Goal: Find specific page/section: Find specific page/section

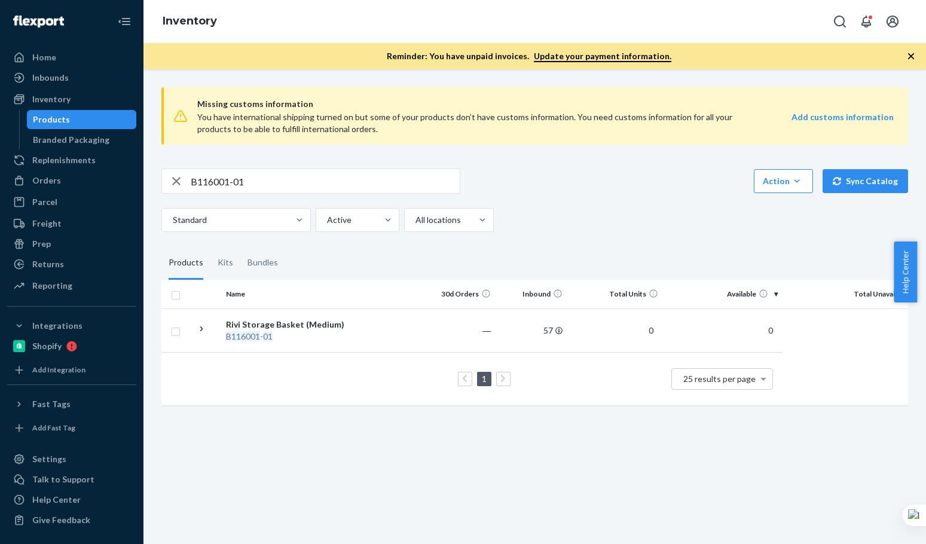
click at [320, 178] on input "B116001-01" at bounding box center [325, 181] width 269 height 24
paste input "86008-10"
click at [320, 178] on input "B86008-10" at bounding box center [325, 181] width 269 height 24
click at [321, 177] on input "B86008-10" at bounding box center [325, 181] width 269 height 24
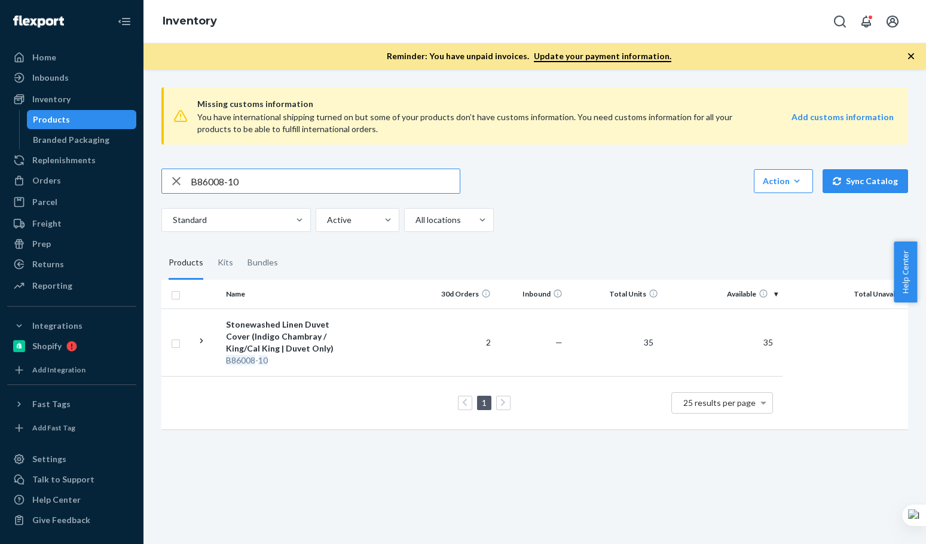
click at [243, 189] on input "B86008-10" at bounding box center [325, 181] width 269 height 24
paste input "15-29"
click at [243, 189] on input "B86015-29" at bounding box center [325, 181] width 269 height 24
type input "B86015-29"
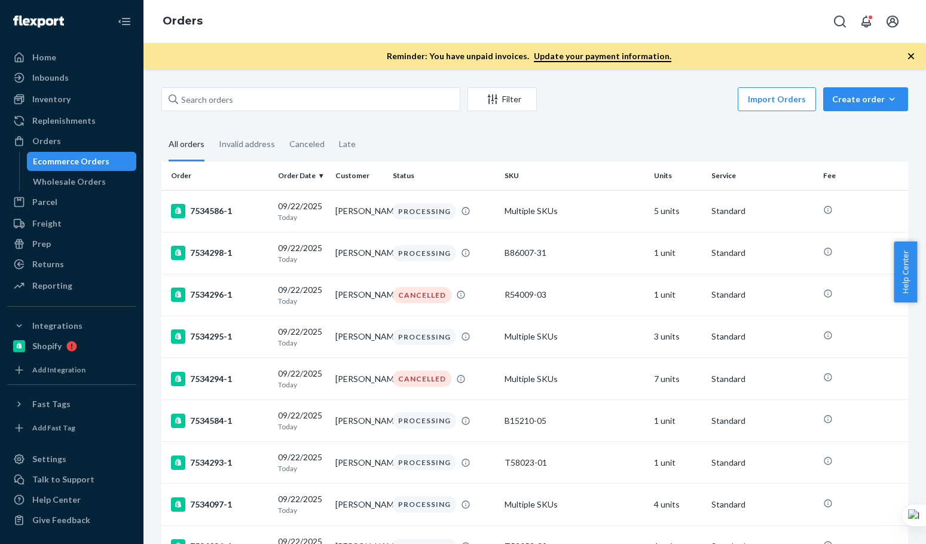
click at [271, 100] on input "text" at bounding box center [310, 99] width 299 height 24
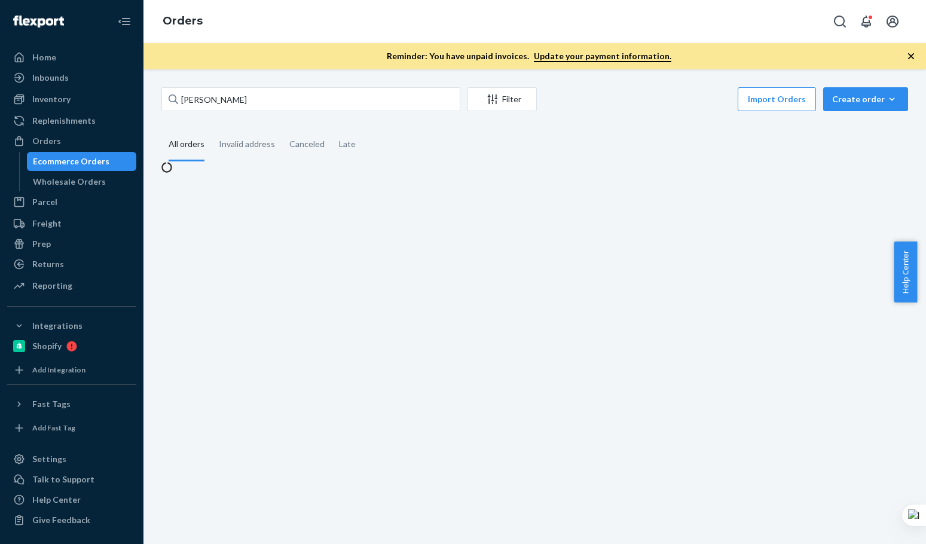
click at [271, 101] on input "[PERSON_NAME]" at bounding box center [310, 99] width 299 height 24
type input "[PERSON_NAME]"
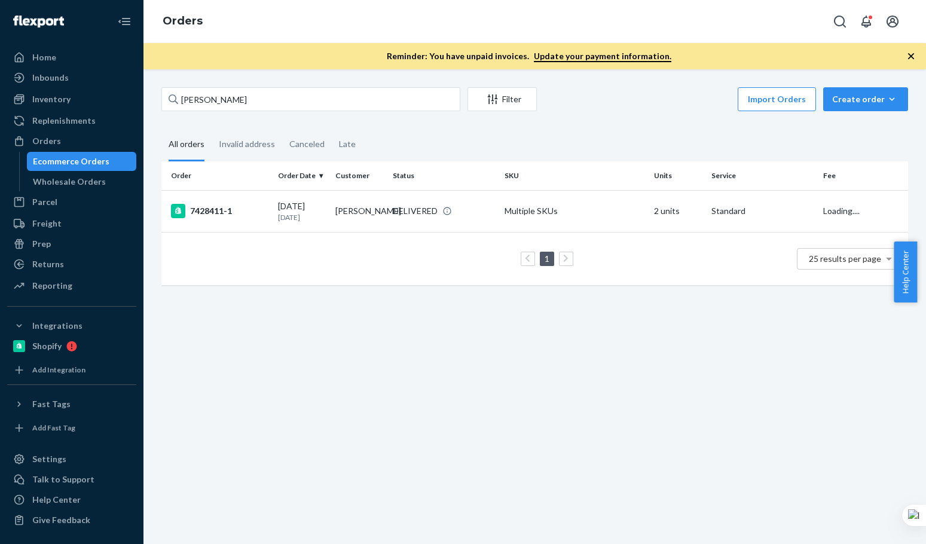
click at [271, 101] on input "[PERSON_NAME]" at bounding box center [310, 99] width 299 height 24
